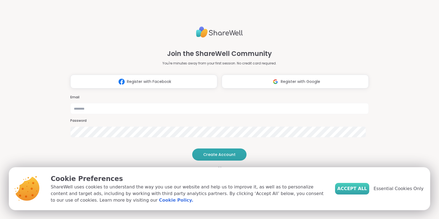
click at [352, 189] on span "Accept All" at bounding box center [352, 189] width 30 height 7
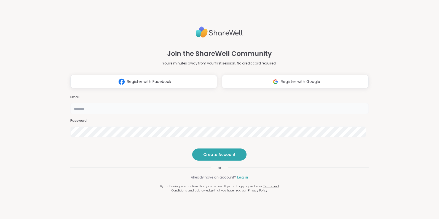
click at [184, 103] on input "email" at bounding box center [219, 108] width 299 height 11
type input "**********"
